Goal: Entertainment & Leisure: Consume media (video, audio)

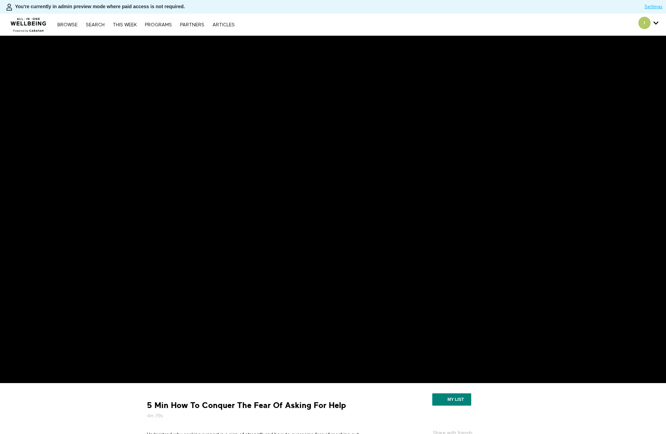
click at [359, 401] on div "5 Min How To Conquer The Fear Of Asking For Help 4m 39s" at bounding box center [261, 409] width 234 height 19
click at [377, 407] on div "5 Min How To Conquer The Fear Of Asking For Help 4m 39s" at bounding box center [261, 409] width 234 height 19
click at [347, 399] on div "5 Min How To Conquer The Fear Of Asking For Help 4m 39s Understand why seeking …" at bounding box center [261, 432] width 239 height 88
click at [280, 9] on div "You're currently in admin preview mode where paid access is not required." at bounding box center [322, 6] width 644 height 9
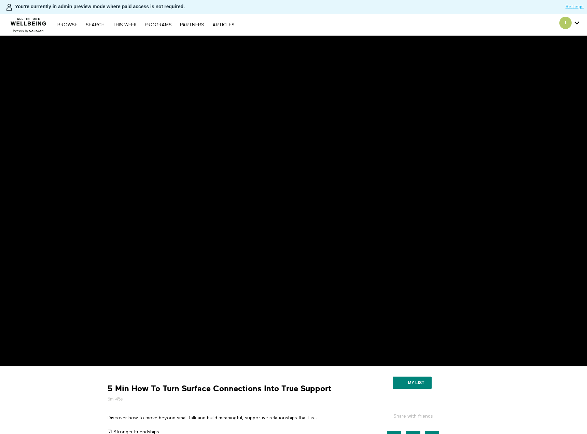
click at [293, 409] on div "5 Min How To Turn Surface Connections Into True Support 5m 45s Discover how to …" at bounding box center [221, 415] width 239 height 88
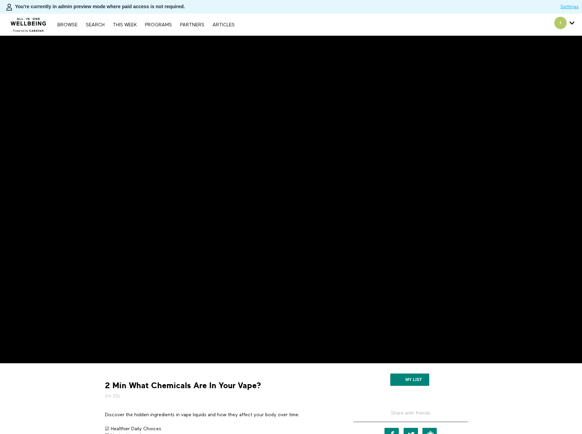
click at [281, 393] on h5 "2m 15s" at bounding box center [219, 395] width 229 height 7
click at [321, 399] on h5 "2m 10s" at bounding box center [219, 395] width 229 height 7
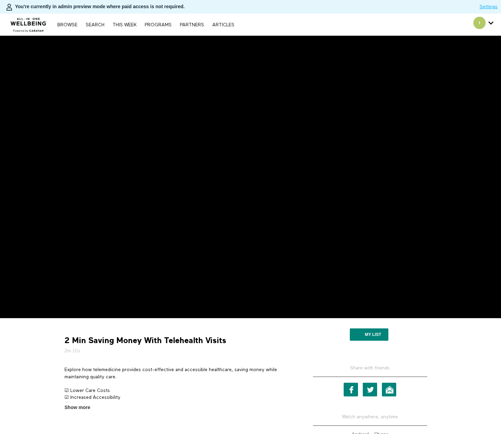
click at [34, 22] on img at bounding box center [28, 23] width 41 height 20
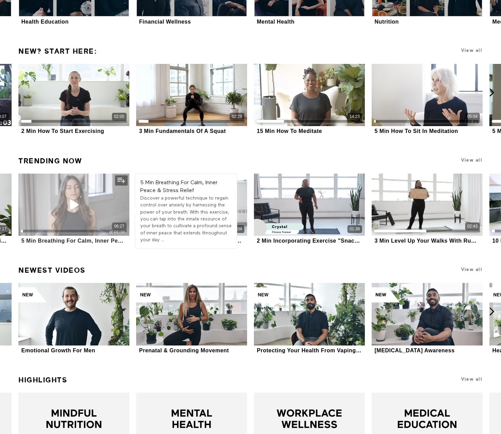
scroll to position [1083, 0]
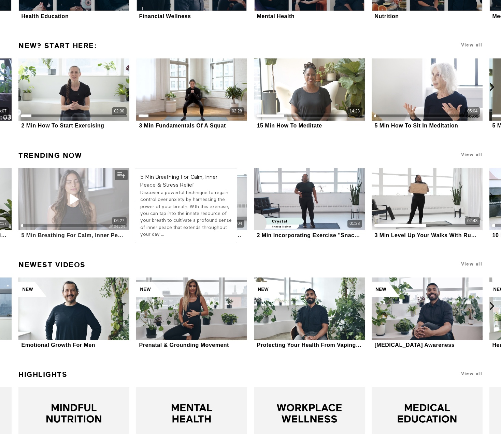
click at [47, 202] on div "06:27" at bounding box center [73, 199] width 111 height 62
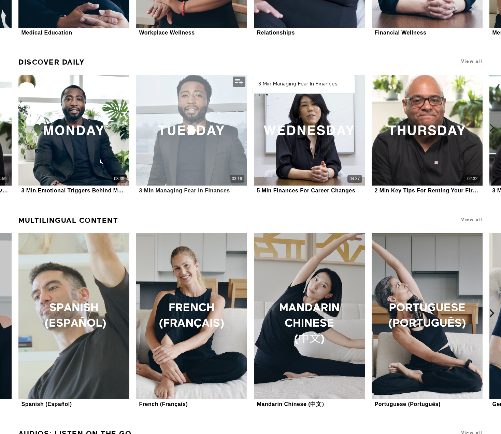
scroll to position [571, 0]
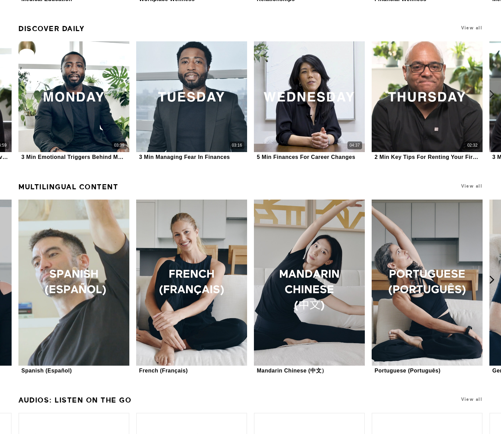
click at [495, 93] on icon at bounding box center [492, 94] width 9 height 9
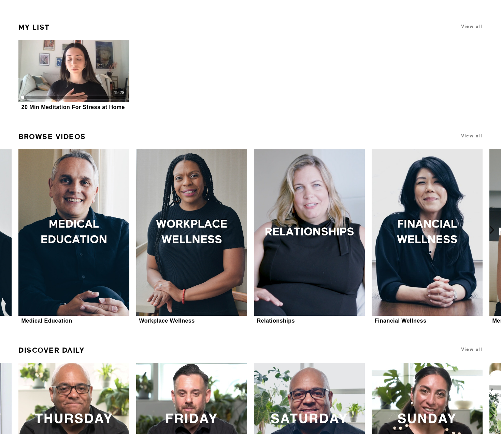
scroll to position [195, 0]
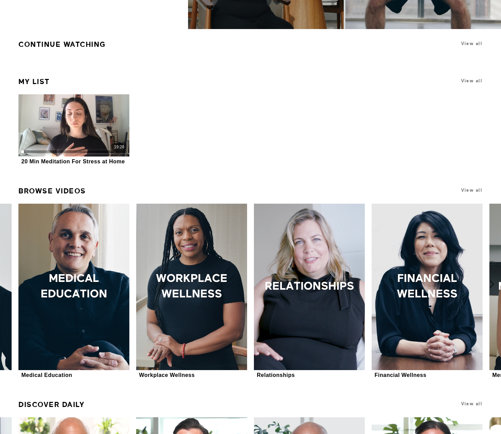
click at [492, 282] on icon at bounding box center [492, 284] width 9 height 9
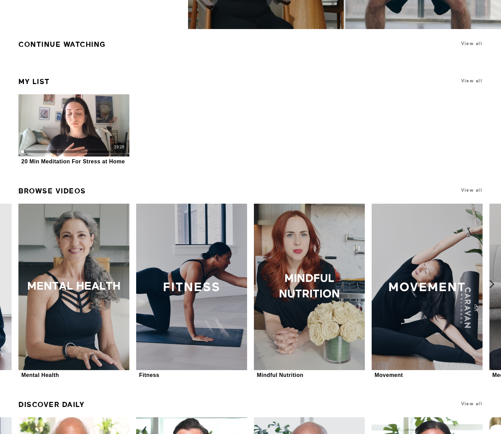
click at [492, 282] on icon at bounding box center [492, 284] width 9 height 9
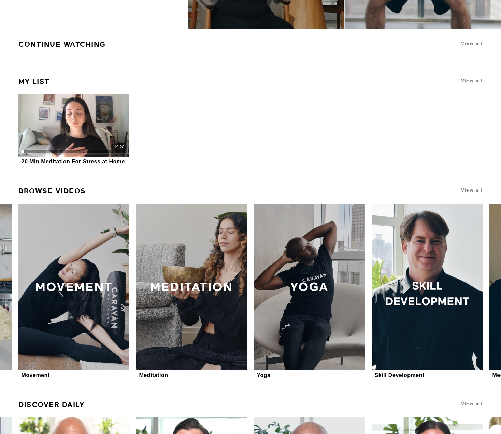
click at [492, 282] on icon at bounding box center [492, 284] width 9 height 9
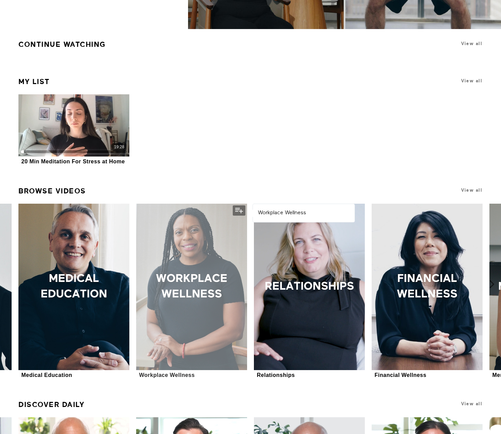
click at [216, 282] on div at bounding box center [191, 287] width 111 height 166
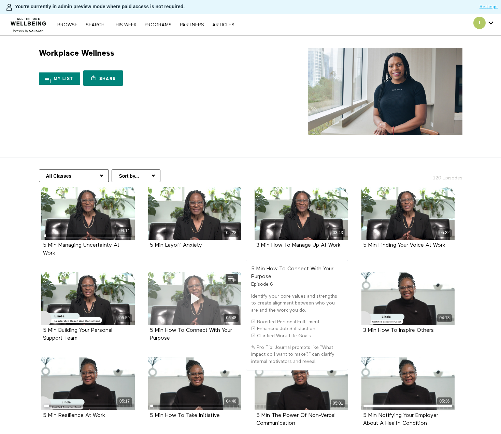
click at [195, 299] on icon at bounding box center [194, 298] width 20 height 12
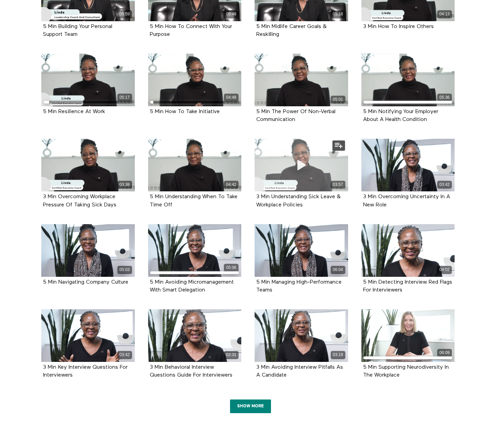
scroll to position [307, 0]
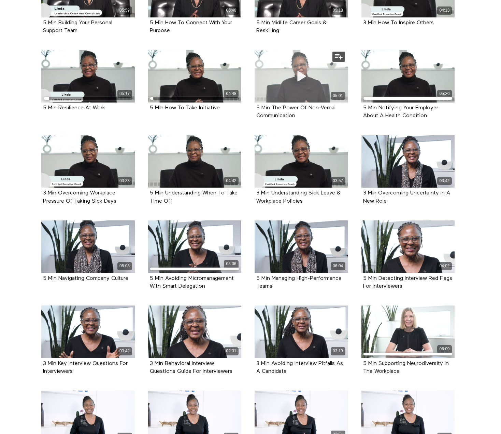
click at [276, 77] on div "05:01" at bounding box center [302, 76] width 94 height 53
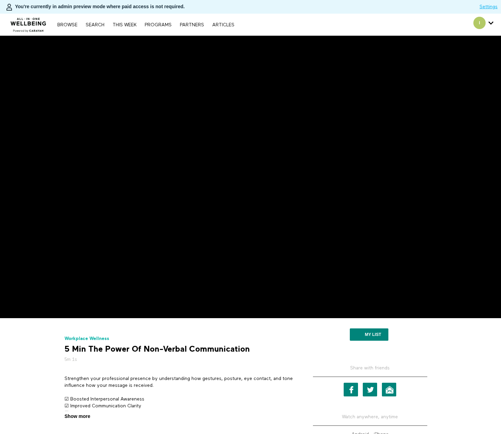
click at [88, 418] on span "Show more" at bounding box center [78, 416] width 26 height 7
click at [0, 0] on input "Show more Show less" at bounding box center [0, 0] width 0 height 0
click at [287, 349] on div "Workplace Wellness 5 Min The Power Of Non-Verbal Communication 5m 1s" at bounding box center [179, 349] width 234 height 28
click at [275, 334] on div "Workplace Wellness 5 Min The Power Of Non-Verbal Communication 5m 1s Strengthen…" at bounding box center [178, 401] width 239 height 157
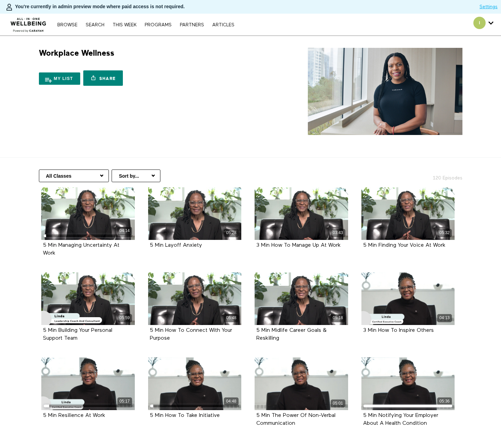
scroll to position [376, 0]
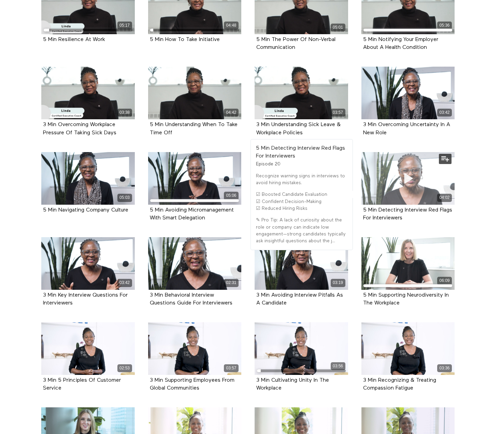
click at [409, 188] on span at bounding box center [408, 178] width 20 height 20
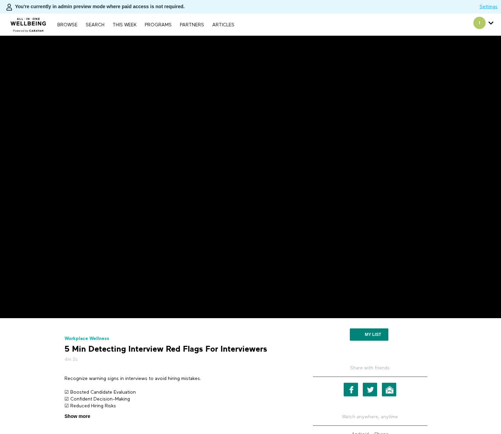
click at [88, 415] on span "Show more" at bounding box center [78, 416] width 26 height 7
click at [0, 0] on input "Show more Show less" at bounding box center [0, 0] width 0 height 0
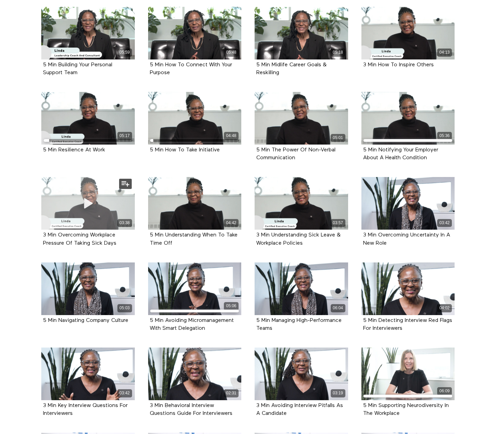
scroll to position [232, 0]
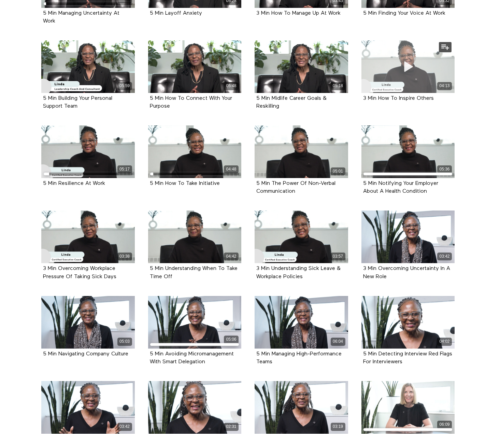
click at [427, 73] on div "04:13" at bounding box center [409, 66] width 94 height 53
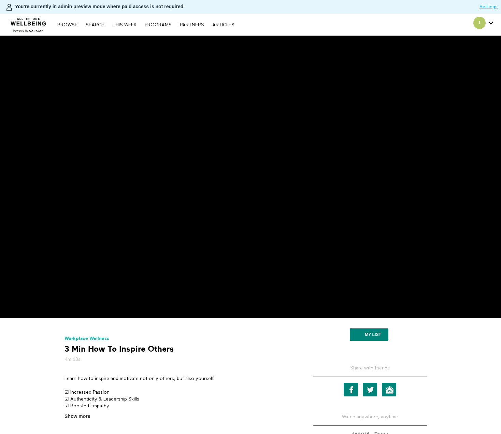
click at [87, 420] on div "Workplace Wellness 3 Min How To Inspire Others 4m 13s Learn how to inspire and …" at bounding box center [250, 385] width 382 height 125
click at [87, 417] on span "Show more" at bounding box center [78, 416] width 26 height 7
click at [0, 0] on input "Show more Show less" at bounding box center [0, 0] width 0 height 0
click at [277, 340] on h3 "Workplace Wellness" at bounding box center [179, 339] width 229 height 9
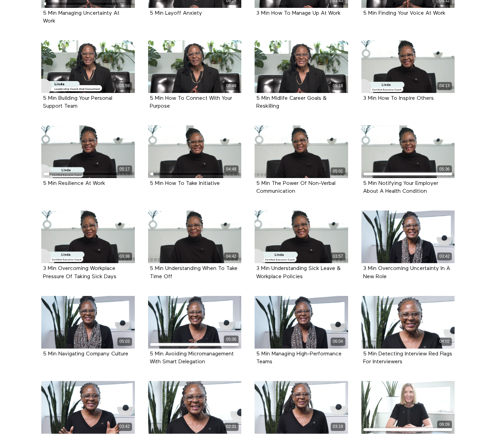
scroll to position [232, 0]
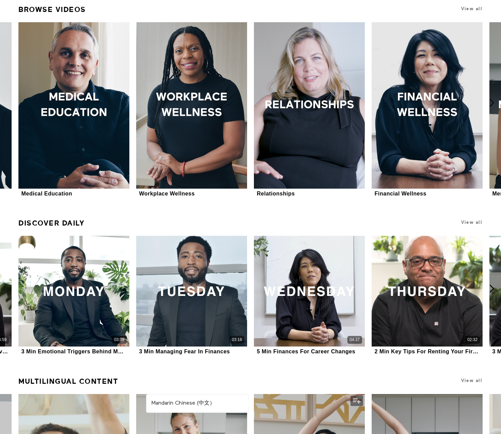
scroll to position [288, 0]
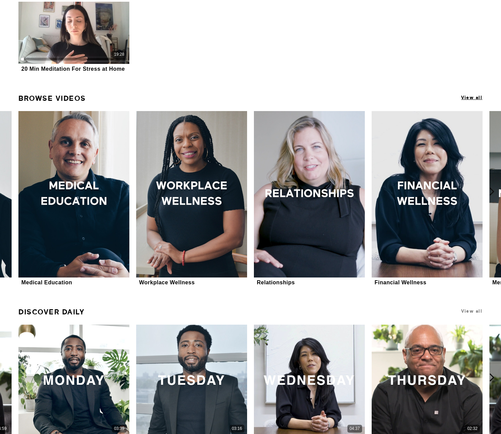
click at [473, 97] on span "View all" at bounding box center [471, 97] width 21 height 5
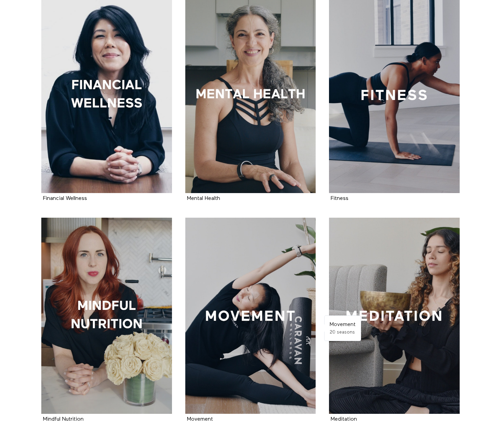
scroll to position [410, 0]
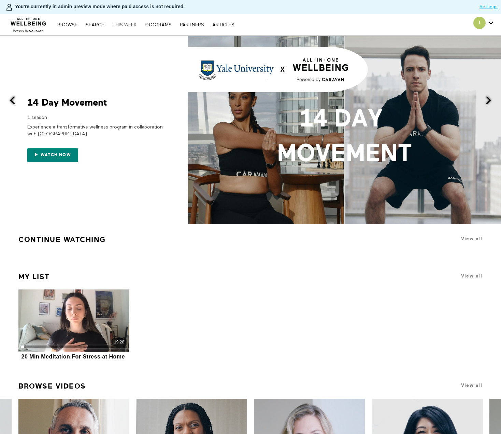
click at [131, 24] on link "THIS WEEK" at bounding box center [124, 25] width 31 height 5
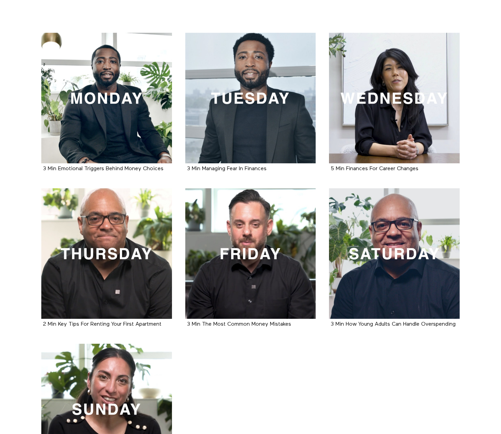
scroll to position [171, 0]
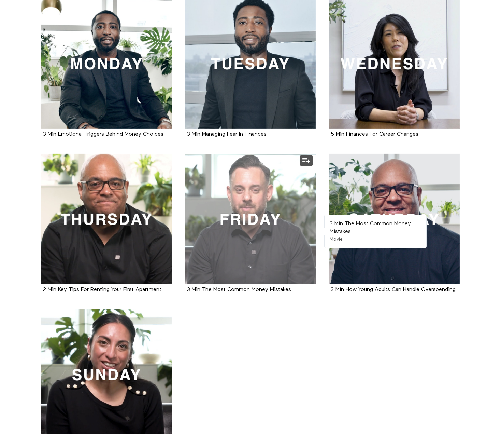
click at [246, 218] on div at bounding box center [250, 219] width 131 height 131
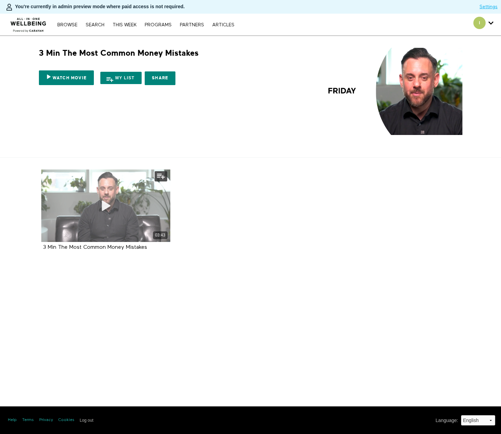
click at [105, 219] on div "03:43" at bounding box center [105, 205] width 129 height 72
